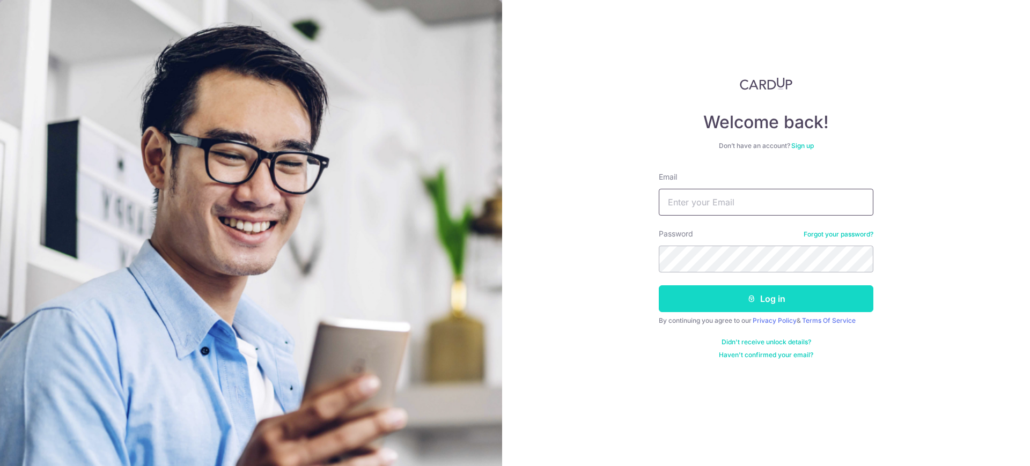
type input "[EMAIL_ADDRESS][DOMAIN_NAME]"
click at [773, 307] on button "Log in" at bounding box center [766, 298] width 215 height 27
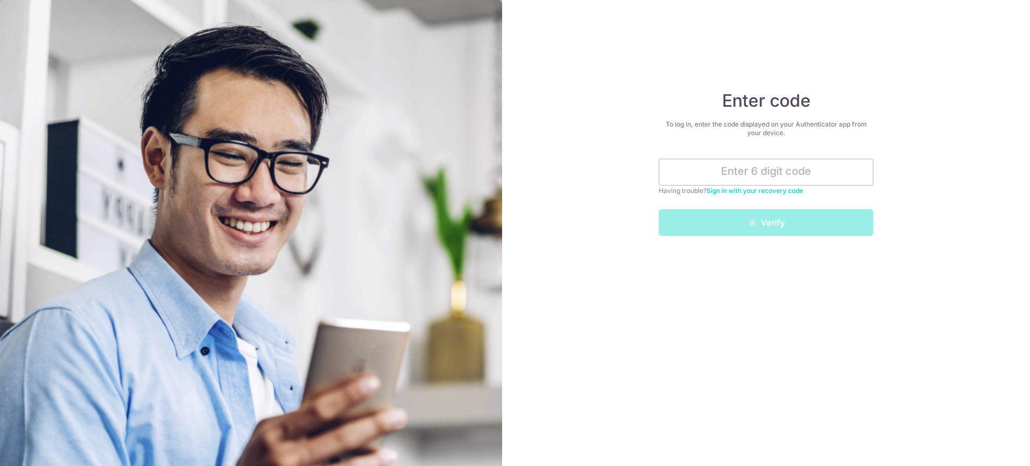
drag, startPoint x: 719, startPoint y: 186, endPoint x: 719, endPoint y: 210, distance: 24.1
click at [719, 185] on form "Having trouble? Sign in with your recovery code Verify" at bounding box center [766, 197] width 215 height 77
drag, startPoint x: 736, startPoint y: 185, endPoint x: 718, endPoint y: 219, distance: 38.2
click at [736, 185] on input "text" at bounding box center [766, 172] width 215 height 27
click at [758, 166] on input "text" at bounding box center [766, 172] width 215 height 27
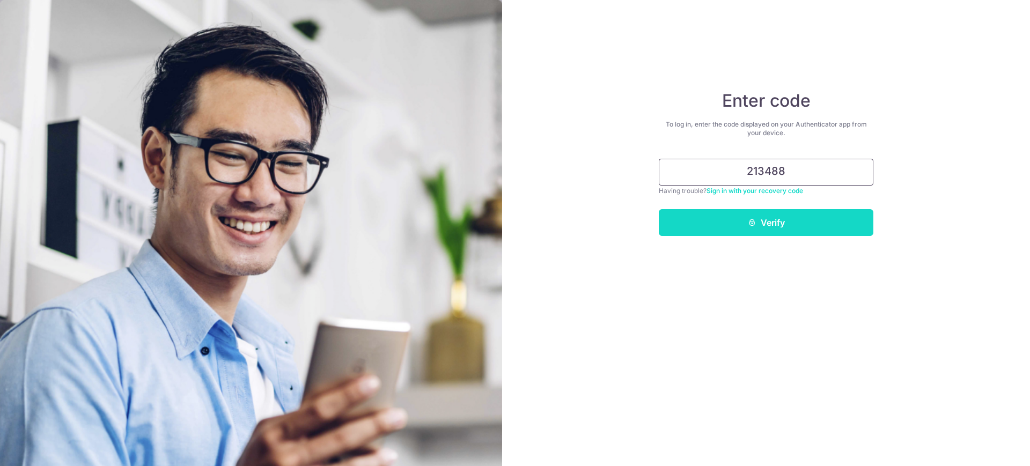
type input "213488"
click at [811, 221] on button "Verify" at bounding box center [766, 222] width 215 height 27
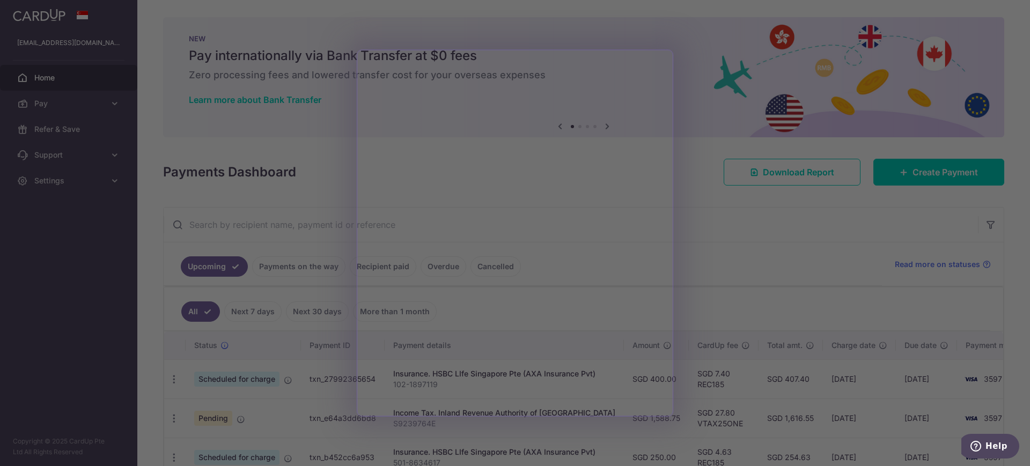
click at [705, 82] on div at bounding box center [520, 235] width 1040 height 471
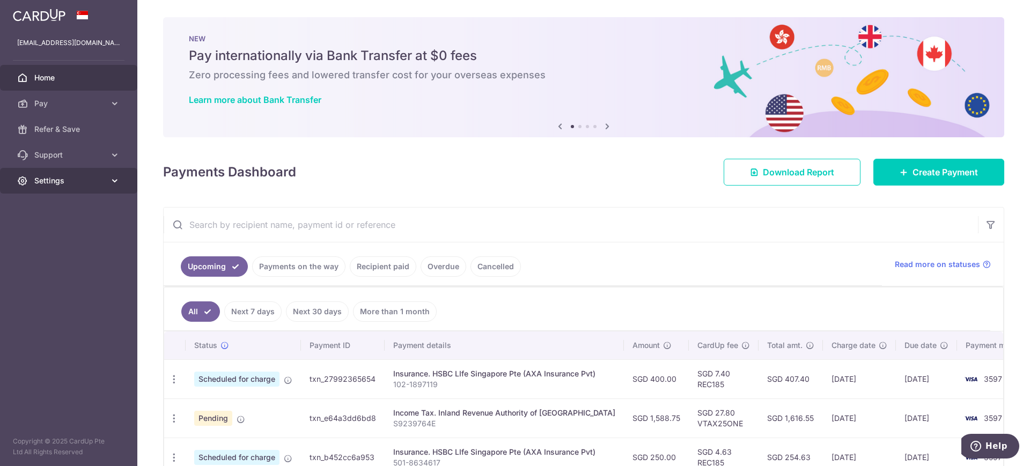
click at [104, 183] on span "Settings" at bounding box center [69, 180] width 71 height 11
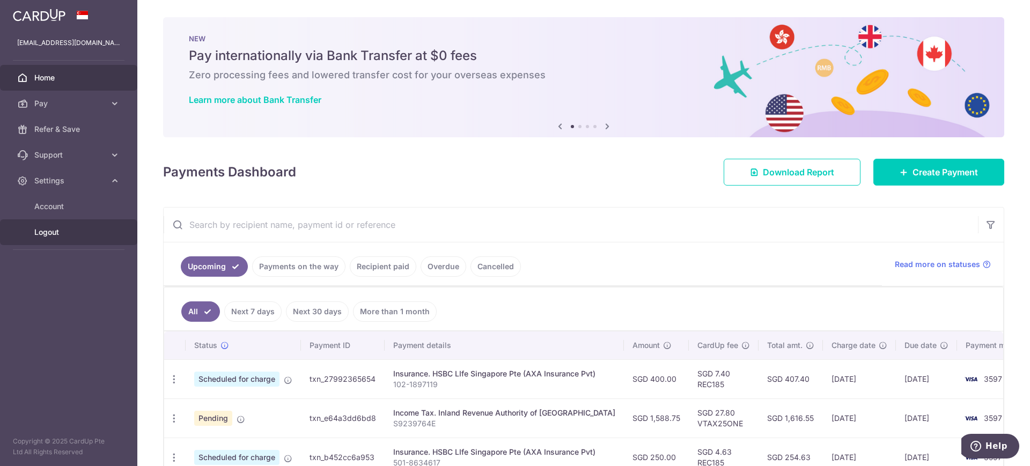
click at [53, 238] on link "Logout" at bounding box center [68, 232] width 137 height 26
